Goal: Information Seeking & Learning: Check status

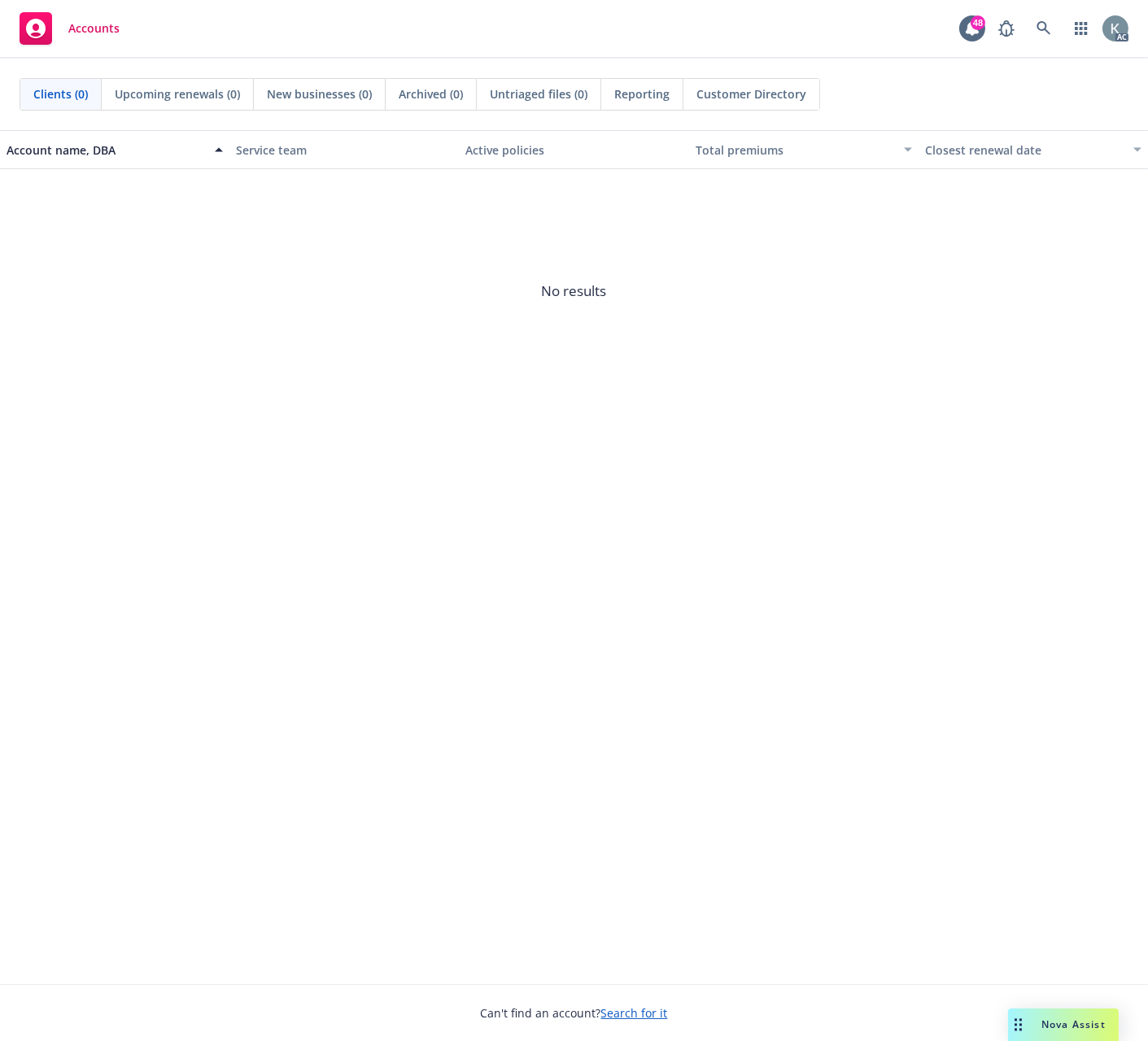
click at [249, 385] on span "No results" at bounding box center [574, 291] width 1148 height 244
click at [710, 23] on icon at bounding box center [1043, 28] width 14 height 14
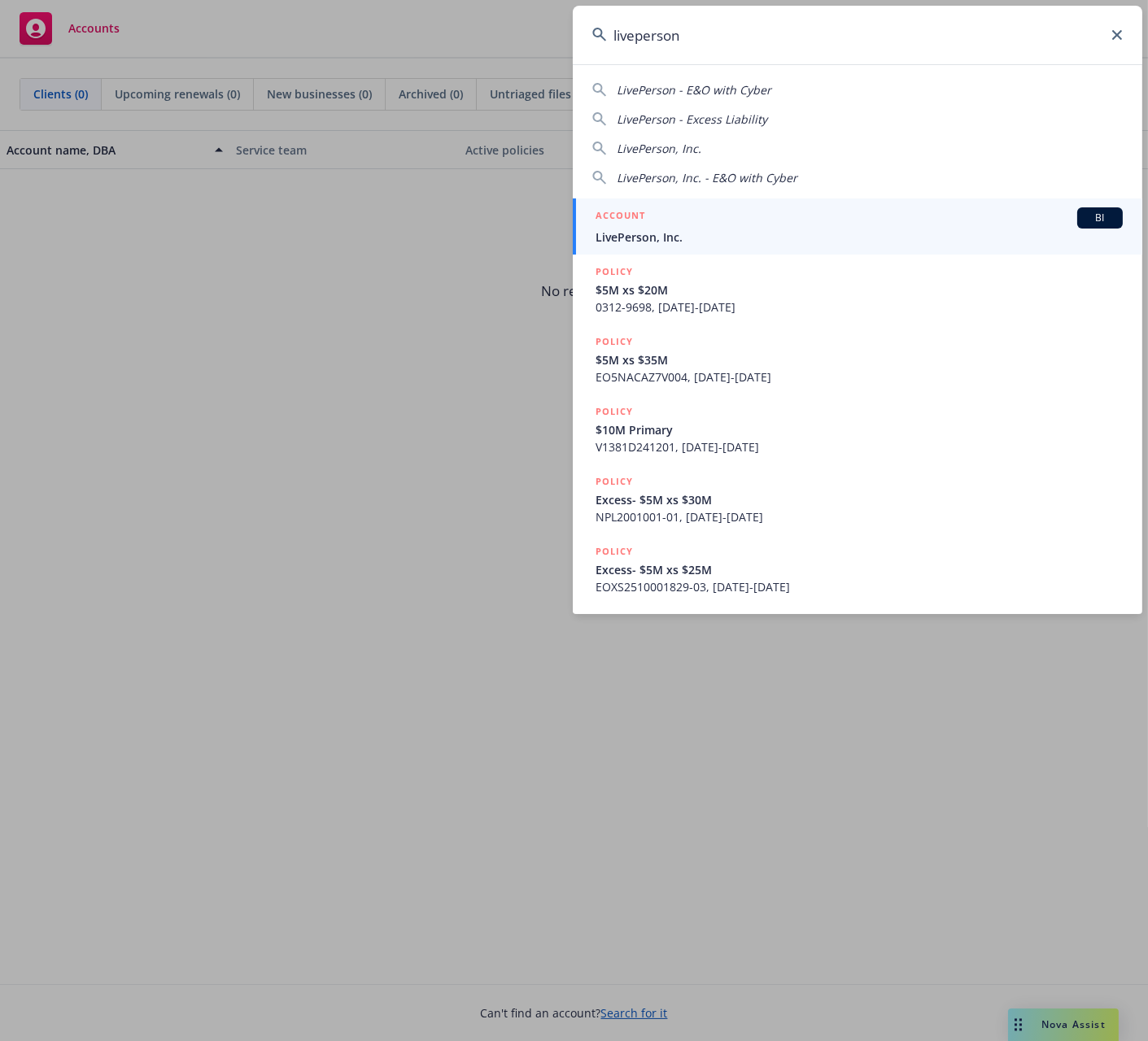
type input "liveperson"
drag, startPoint x: 613, startPoint y: 233, endPoint x: 582, endPoint y: 228, distance: 31.4
click at [611, 233] on span "LivePerson, Inc." at bounding box center [859, 237] width 527 height 17
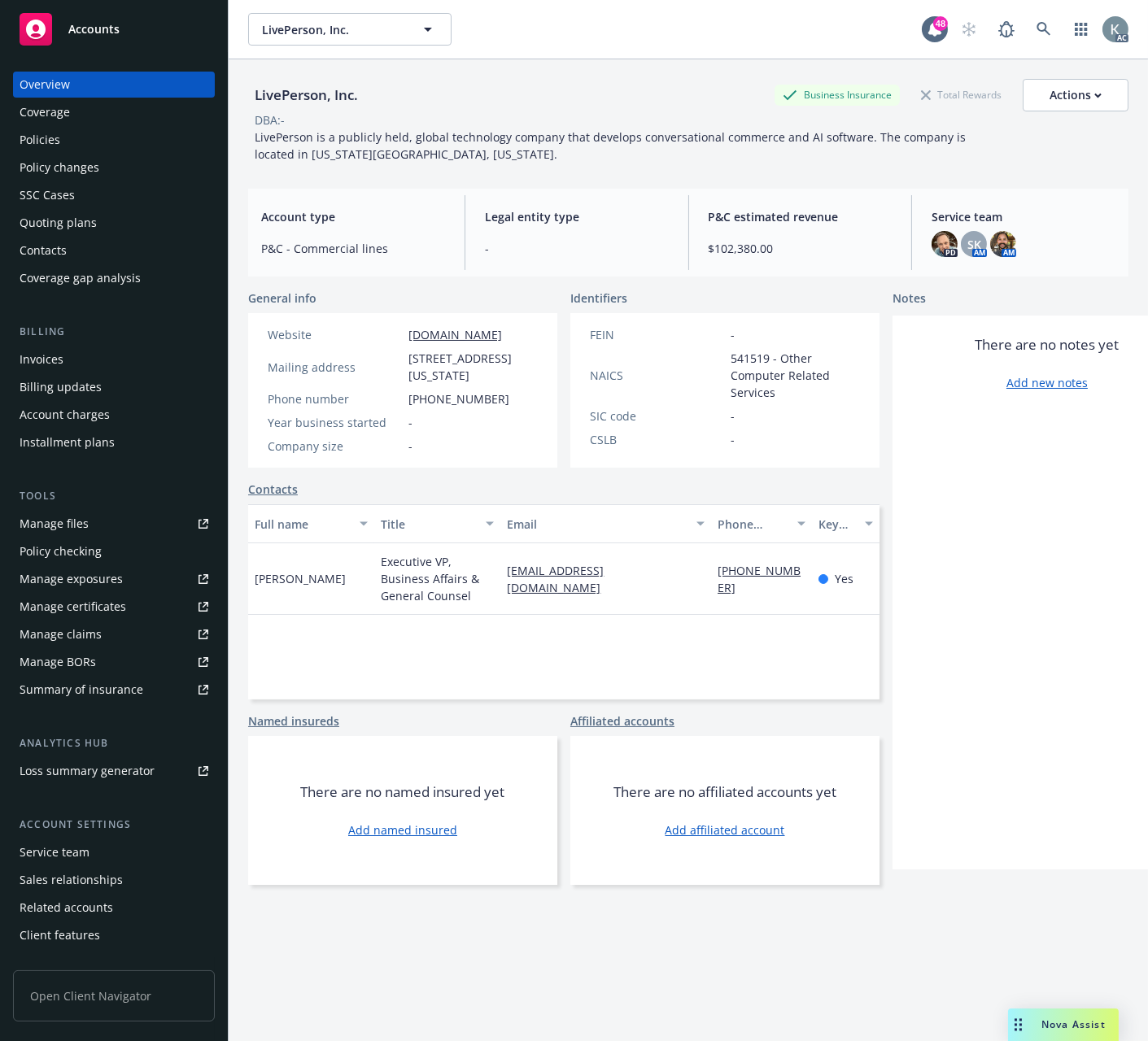
click at [47, 138] on div "Policies" at bounding box center [40, 140] width 41 height 26
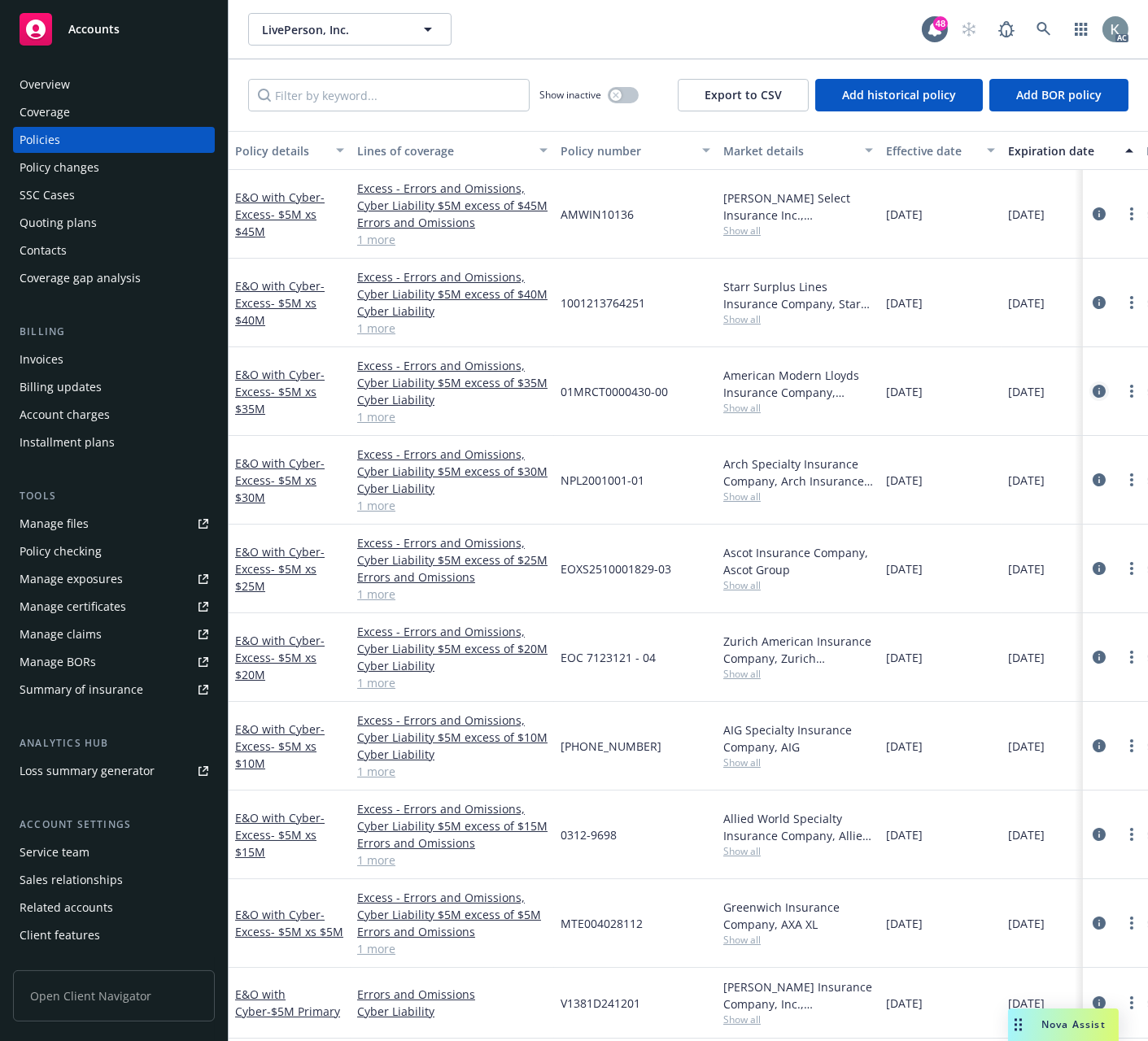
click at [710, 389] on icon "circleInformation" at bounding box center [1098, 390] width 13 height 13
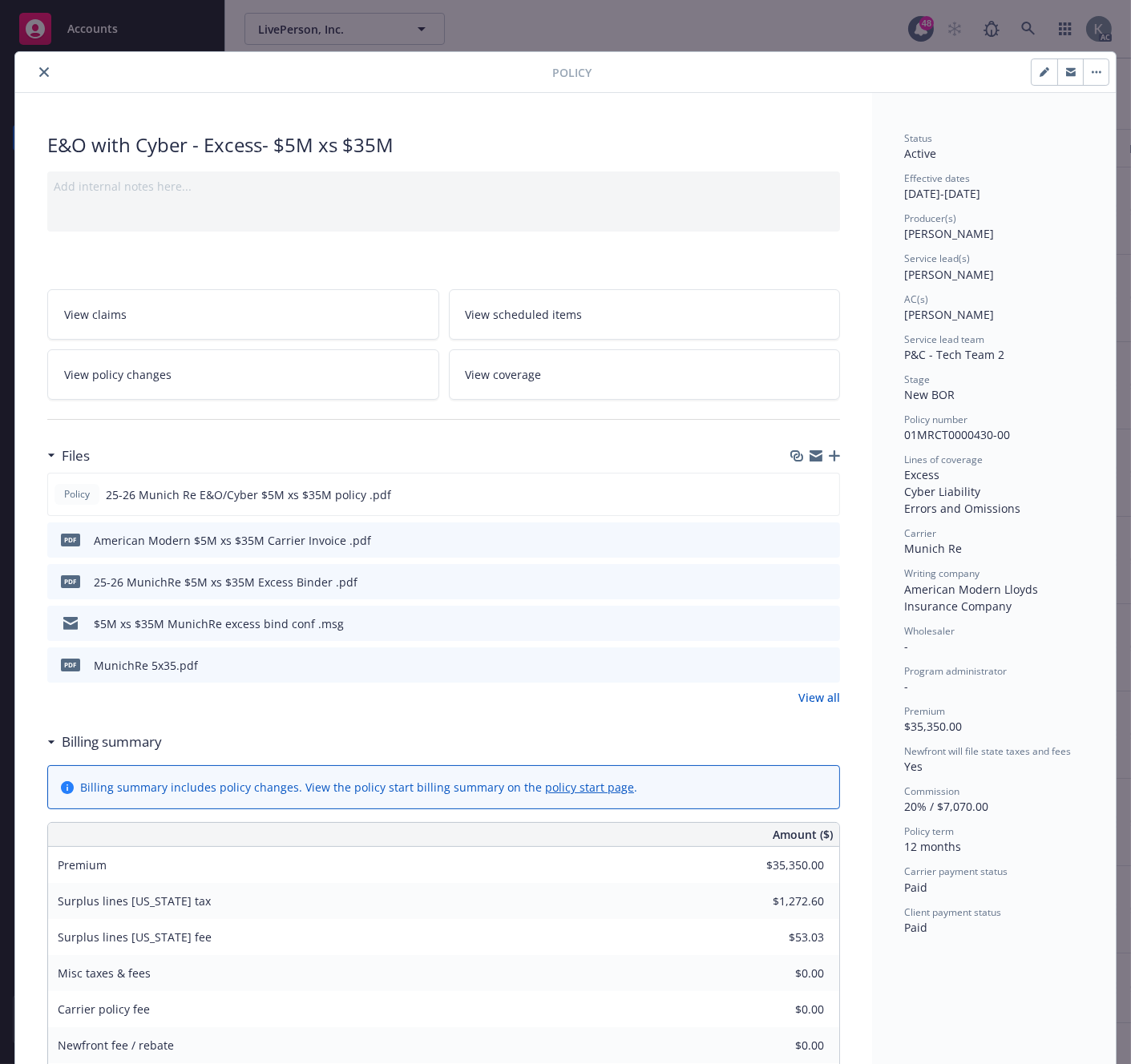
drag, startPoint x: 36, startPoint y: 69, endPoint x: 427, endPoint y: 70, distance: 391.0
click at [39, 70] on icon "close" at bounding box center [44, 73] width 10 height 10
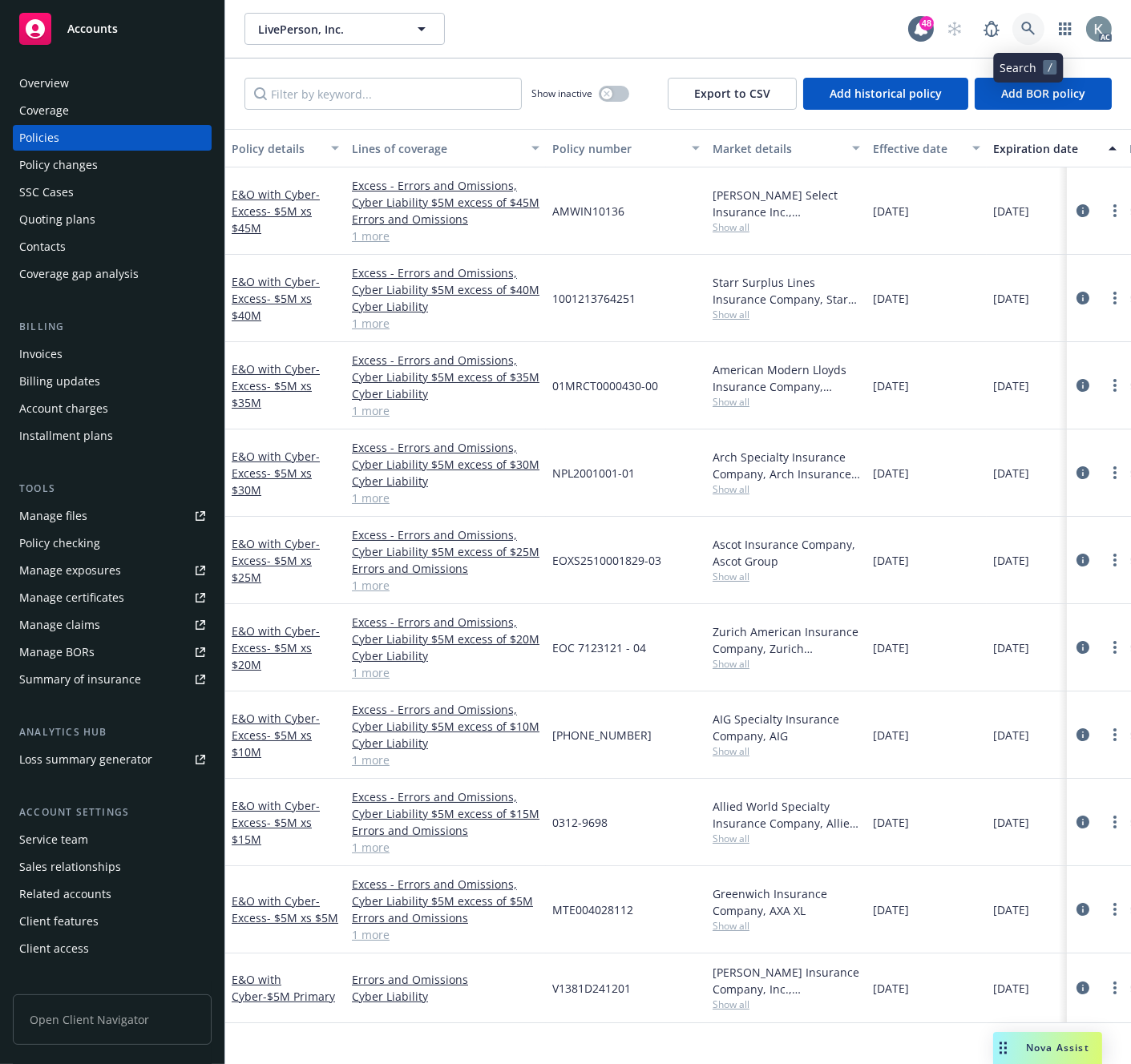
click at [699, 22] on icon at bounding box center [1027, 28] width 14 height 14
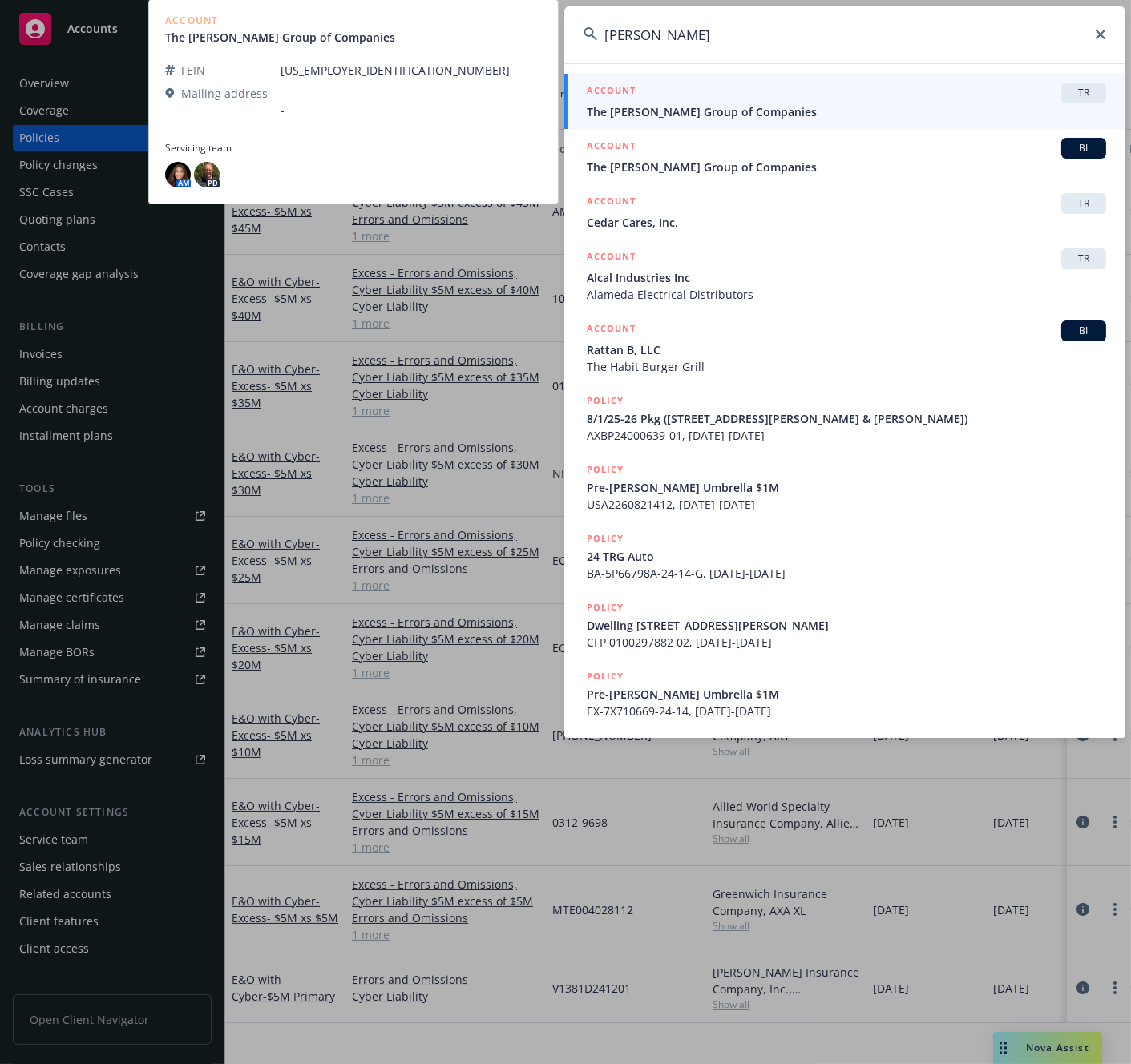
type input "[PERSON_NAME]"
click at [648, 109] on span "The [PERSON_NAME] Group of Companies" at bounding box center [846, 112] width 519 height 17
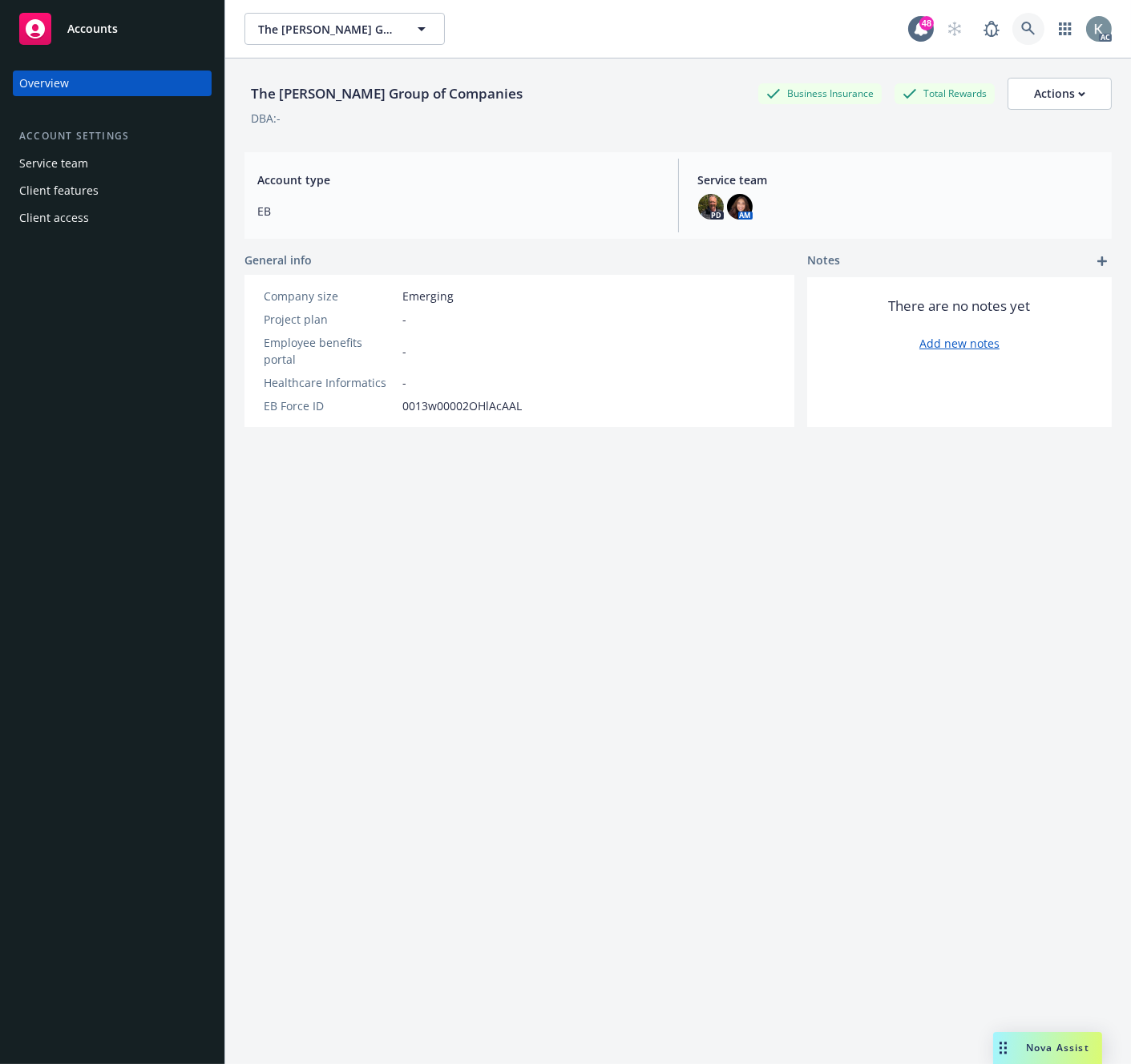
click at [699, 23] on icon at bounding box center [1027, 28] width 13 height 13
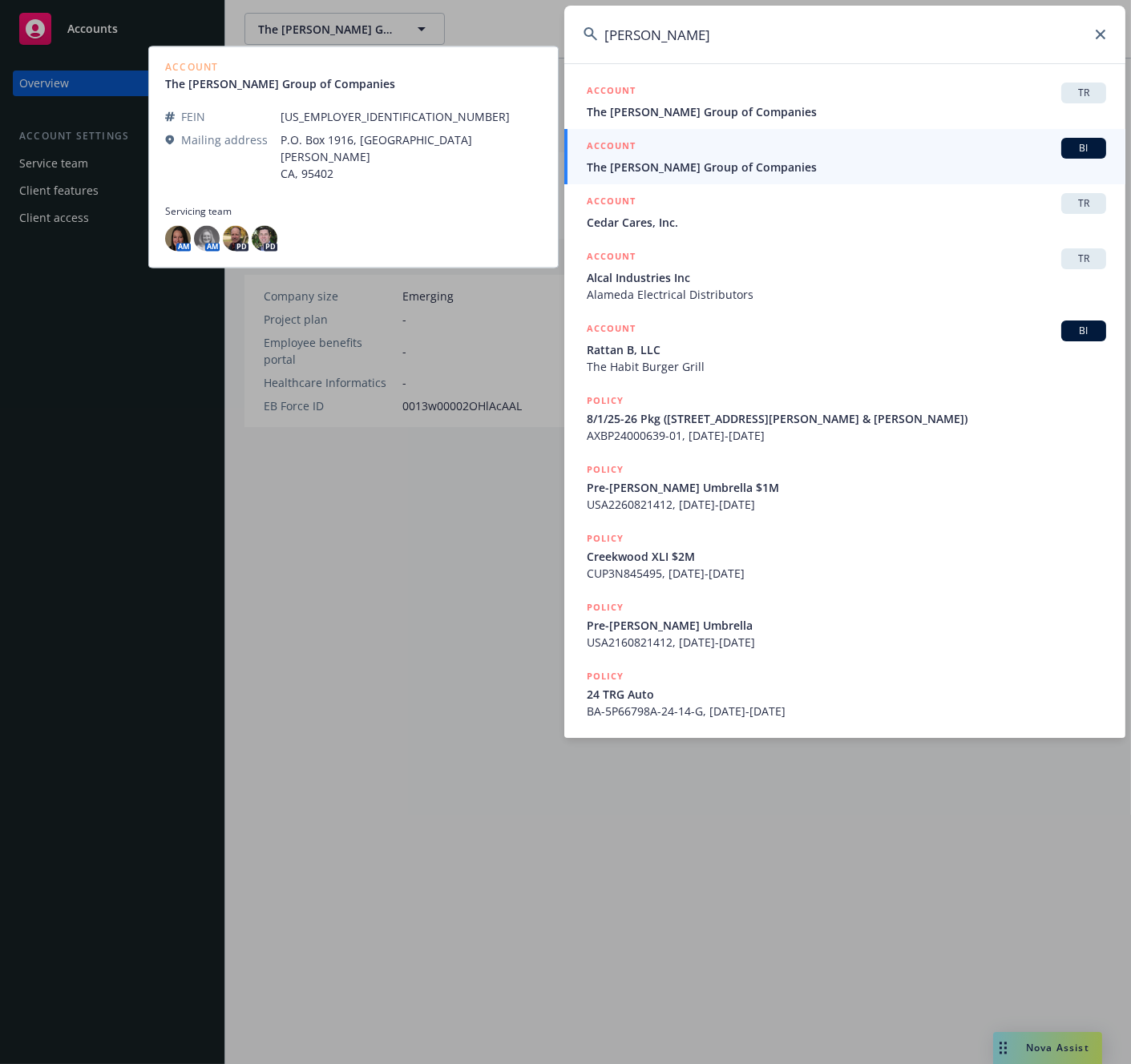
type input "[PERSON_NAME]"
click at [645, 165] on span "The [PERSON_NAME] Group of Companies" at bounding box center [846, 167] width 519 height 17
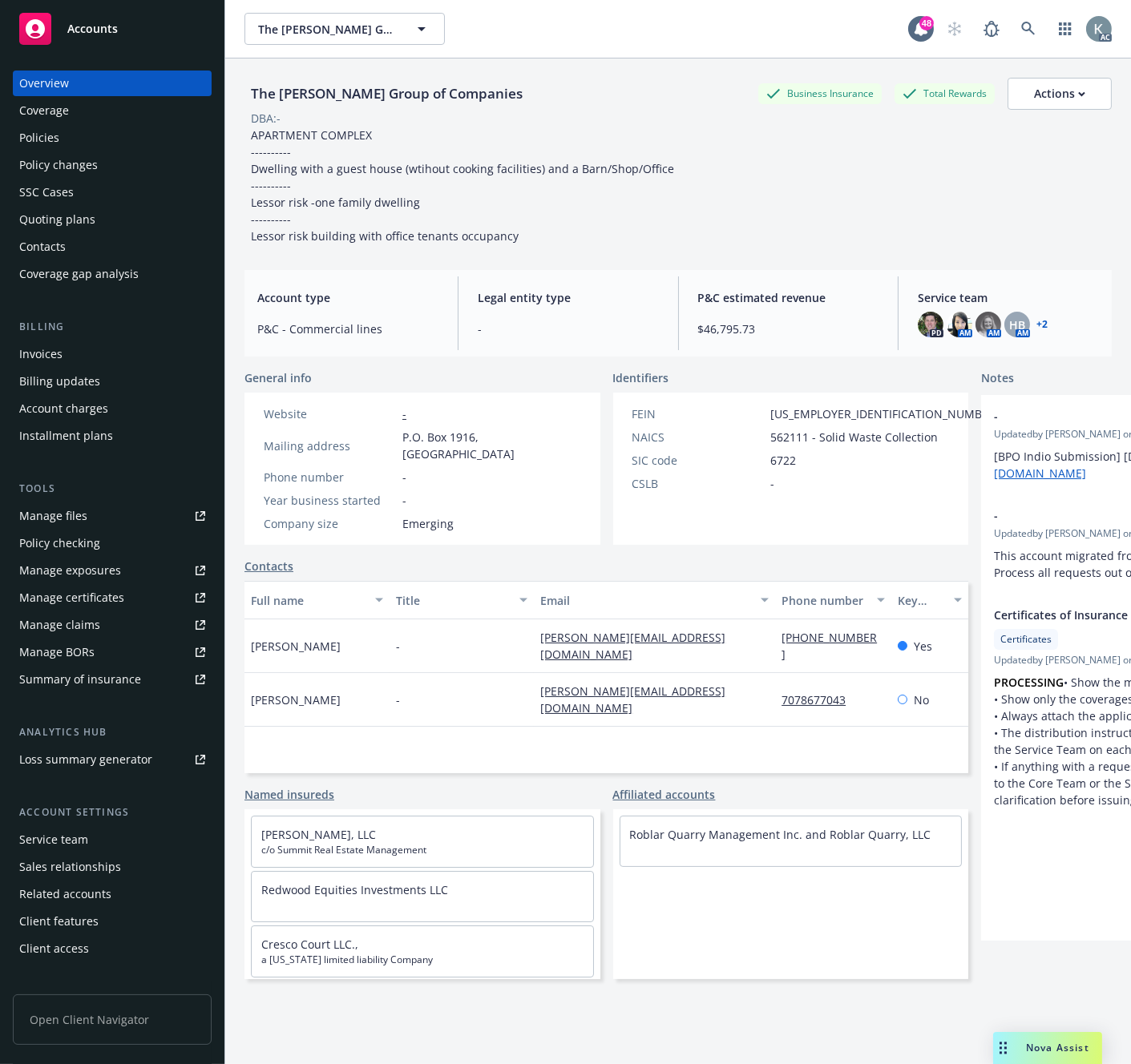
click at [50, 351] on div "Invoices" at bounding box center [41, 354] width 43 height 26
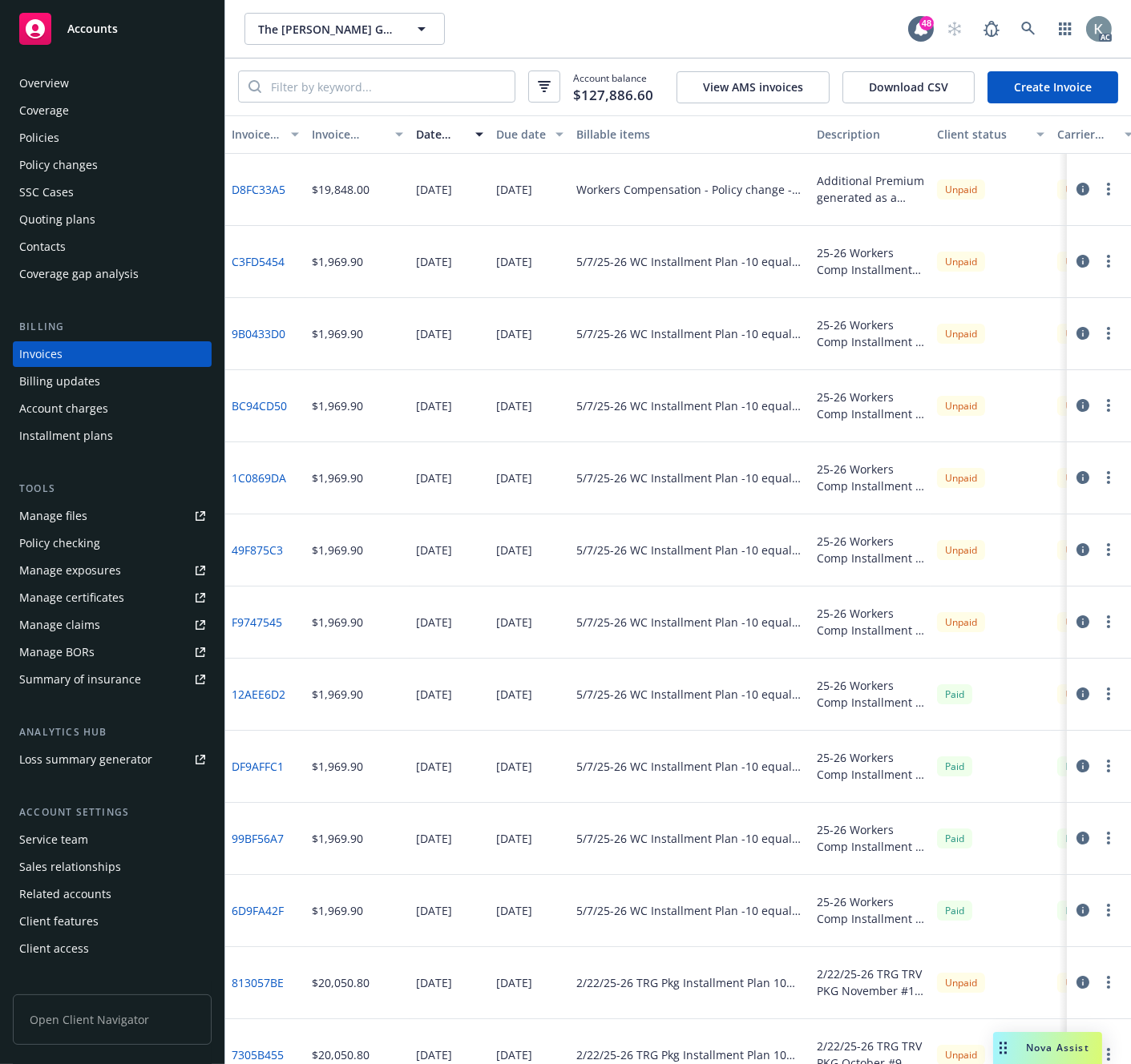
click at [699, 650] on div "5/7/25-26 WC Installment Plan -10 equal pays - Installment 2" at bounding box center [690, 839] width 240 height 72
